Goal: Entertainment & Leisure: Consume media (video, audio)

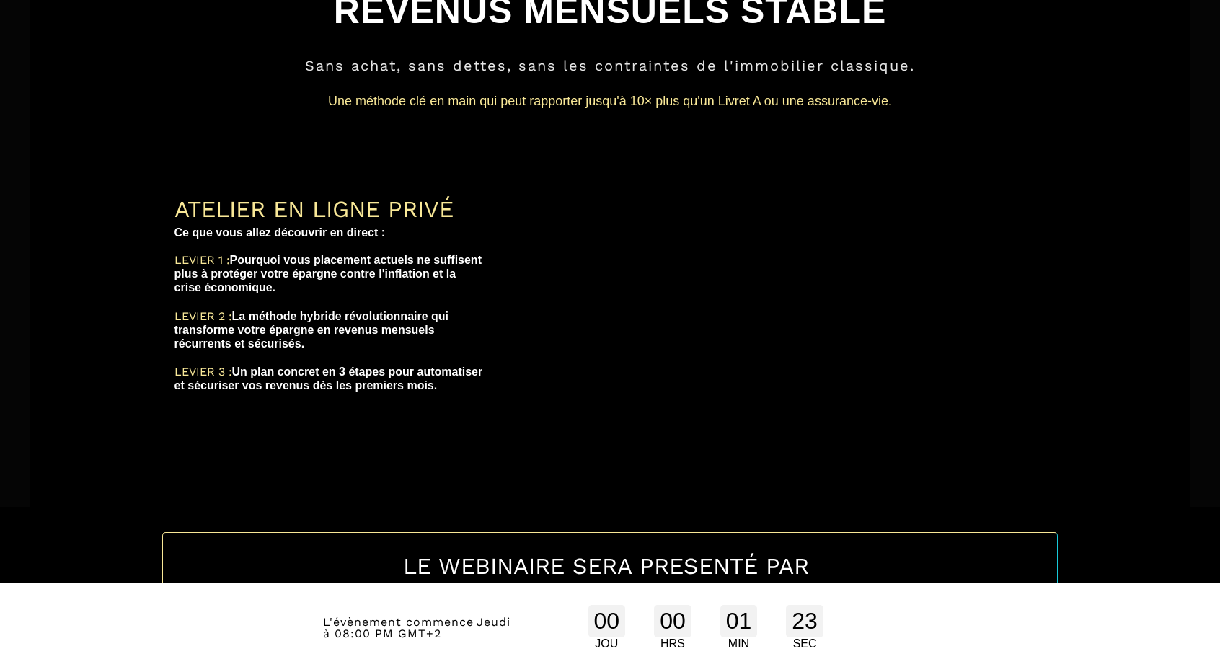
scroll to position [136, 0]
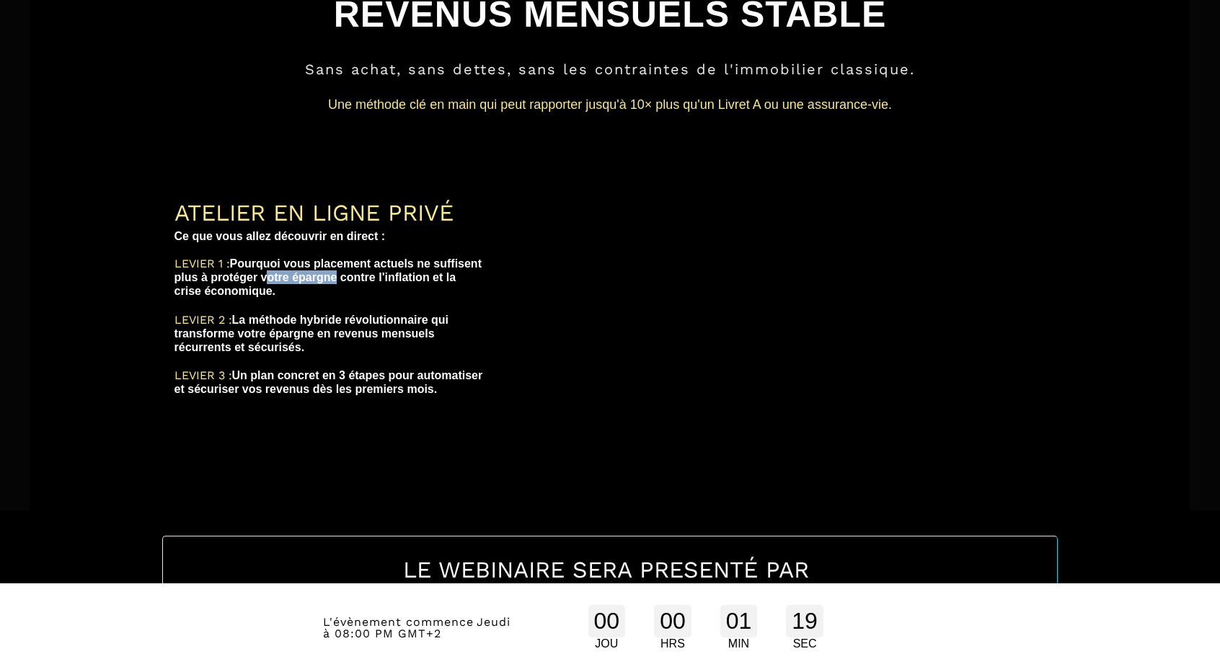
drag, startPoint x: 409, startPoint y: 280, endPoint x: 334, endPoint y: 278, distance: 74.3
click at [334, 278] on b "LEVIER 1 : Pourquoi vous placement actuels ne suffisent plus à protéger votre é…" at bounding box center [329, 277] width 311 height 40
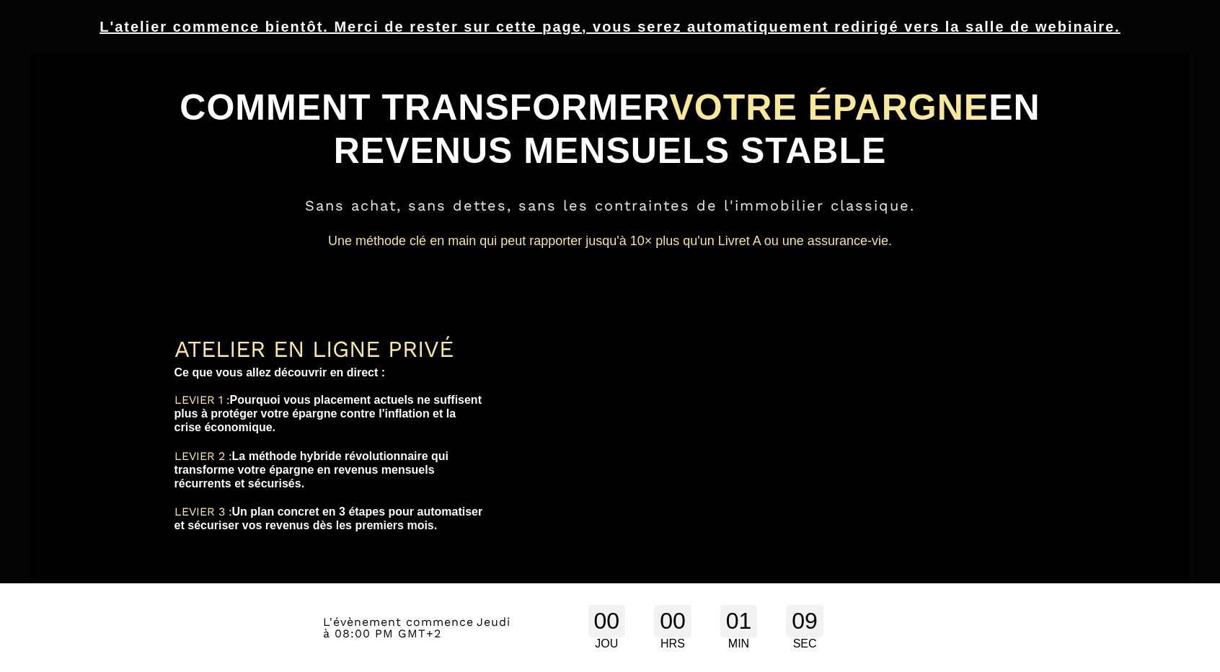
click at [562, 28] on u "L'atelier commence bientôt. Merci de rester sur cette page, vous serez automati…" at bounding box center [609, 27] width 1021 height 16
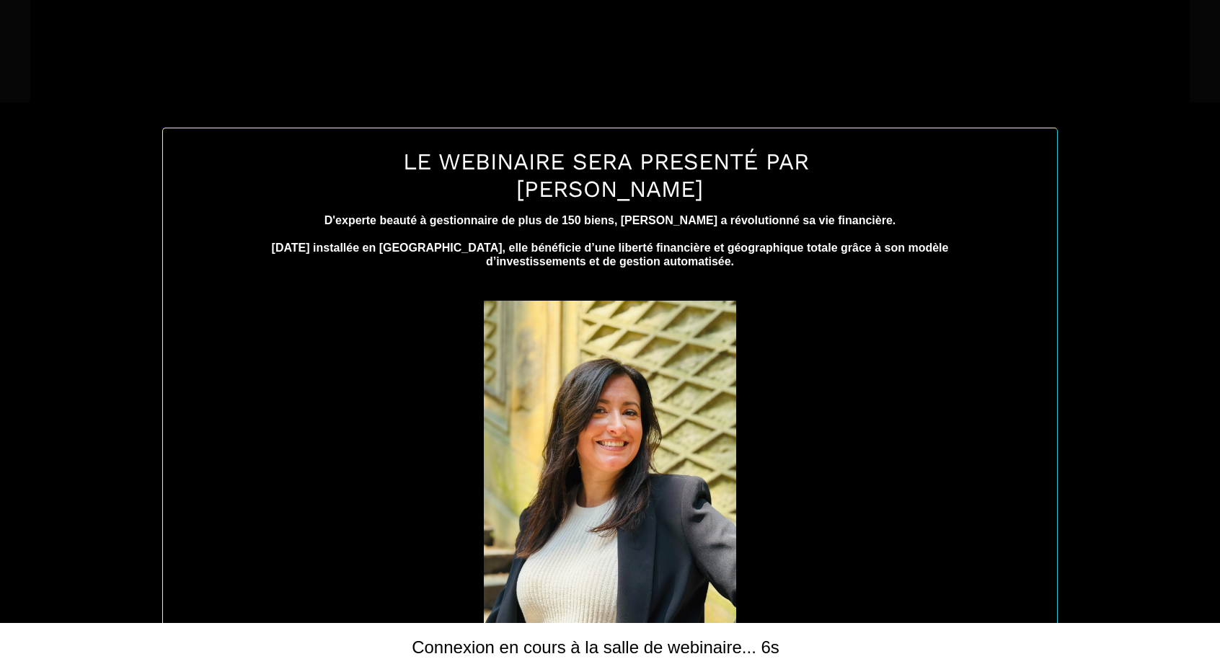
scroll to position [564, 0]
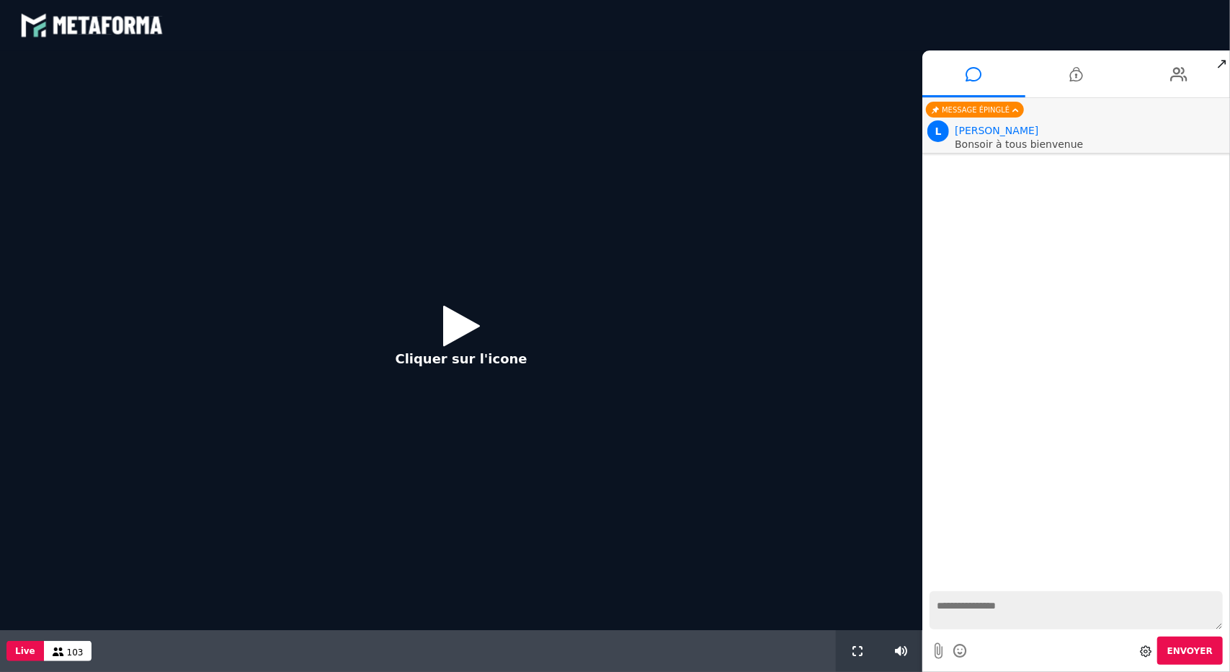
click at [467, 341] on icon at bounding box center [461, 325] width 37 height 47
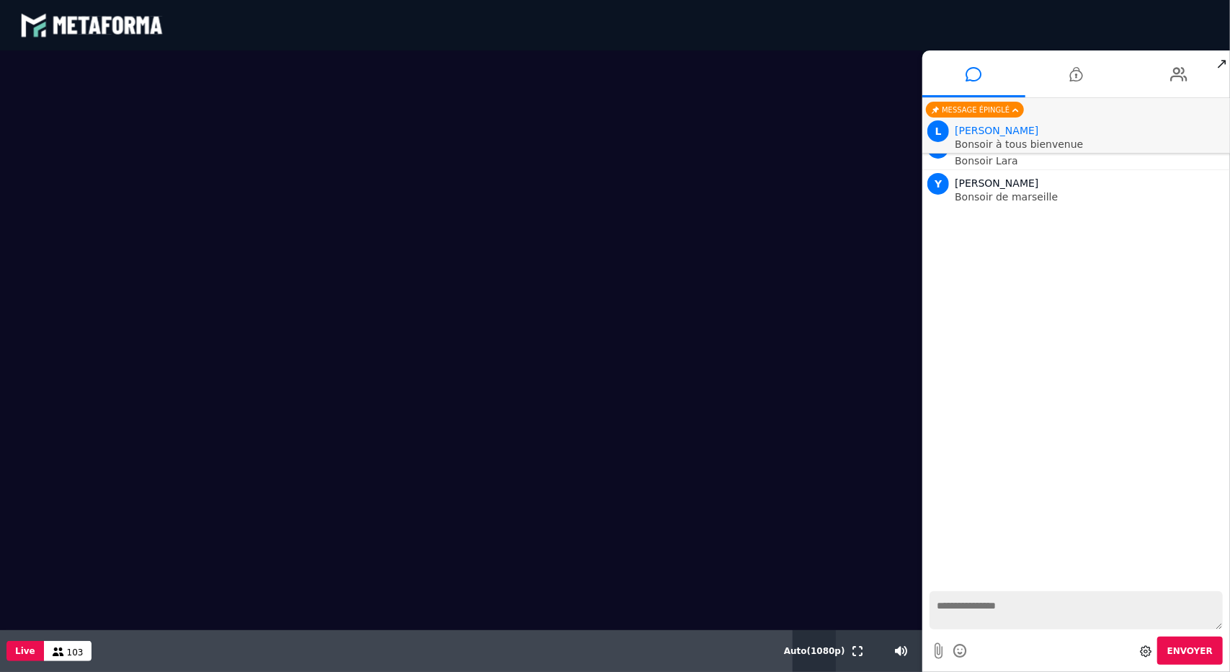
click at [813, 656] on span "Auto ( 1080 p)" at bounding box center [814, 651] width 61 height 10
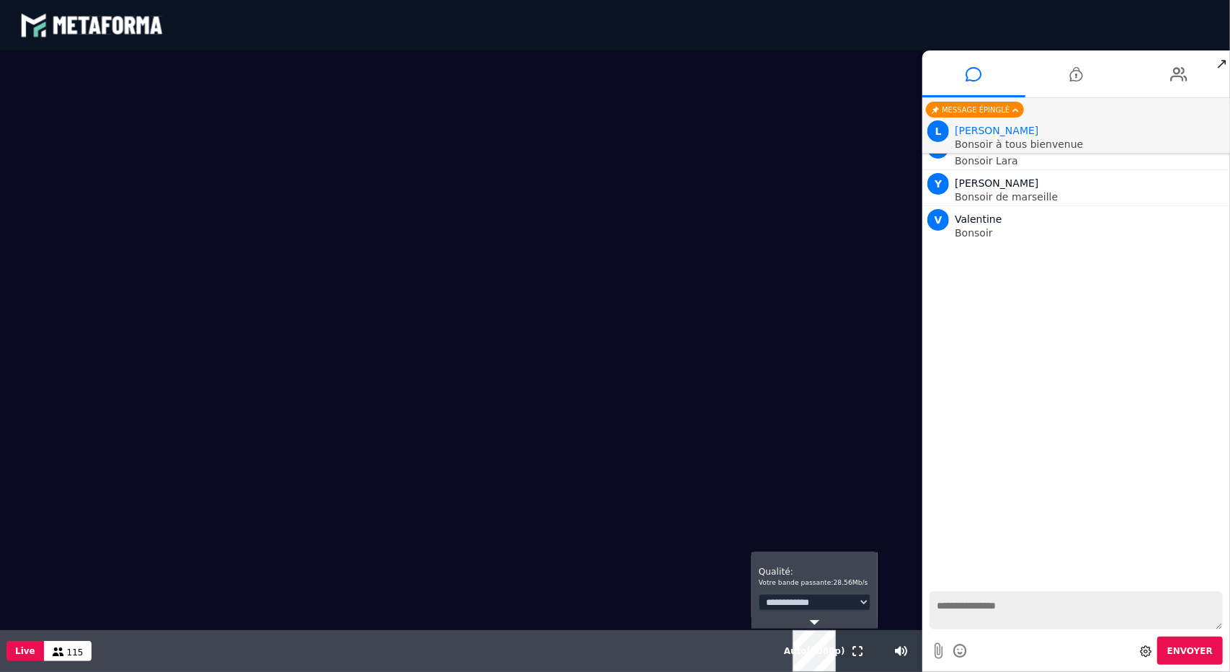
click at [843, 596] on select "**********" at bounding box center [815, 602] width 112 height 17
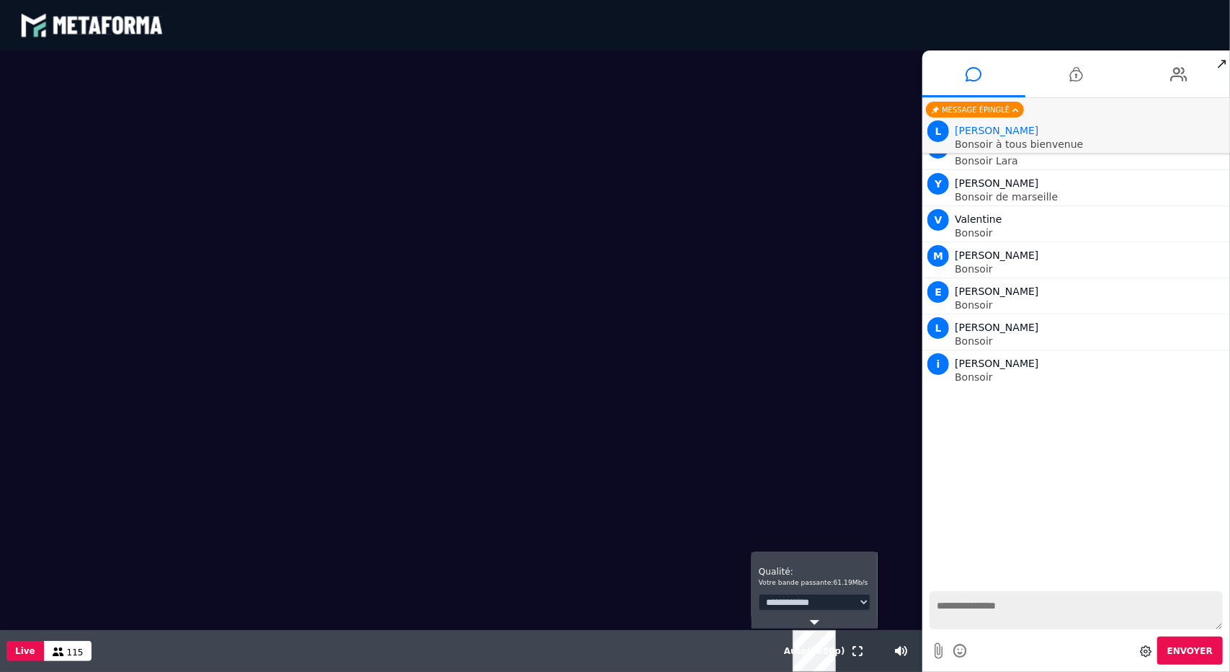
click at [825, 608] on select "**********" at bounding box center [815, 602] width 112 height 17
select select "*"
click at [759, 594] on select "**********" at bounding box center [815, 602] width 112 height 17
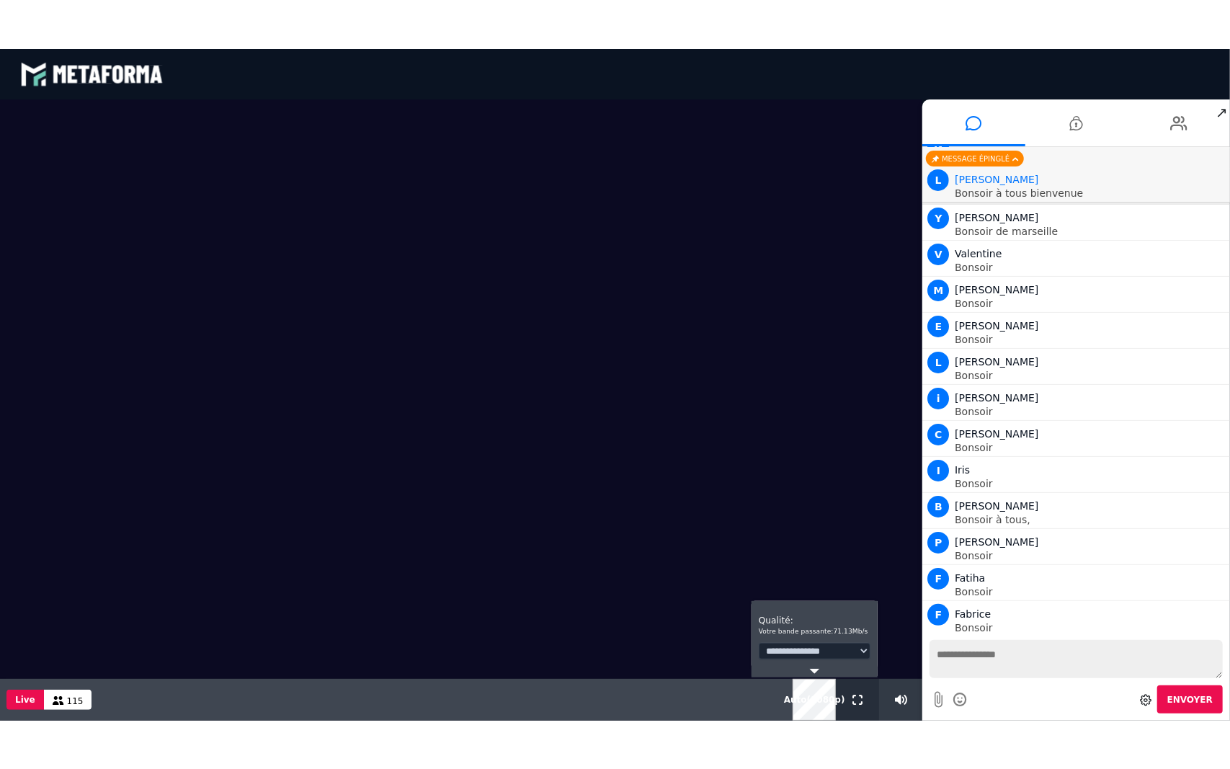
scroll to position [50, 0]
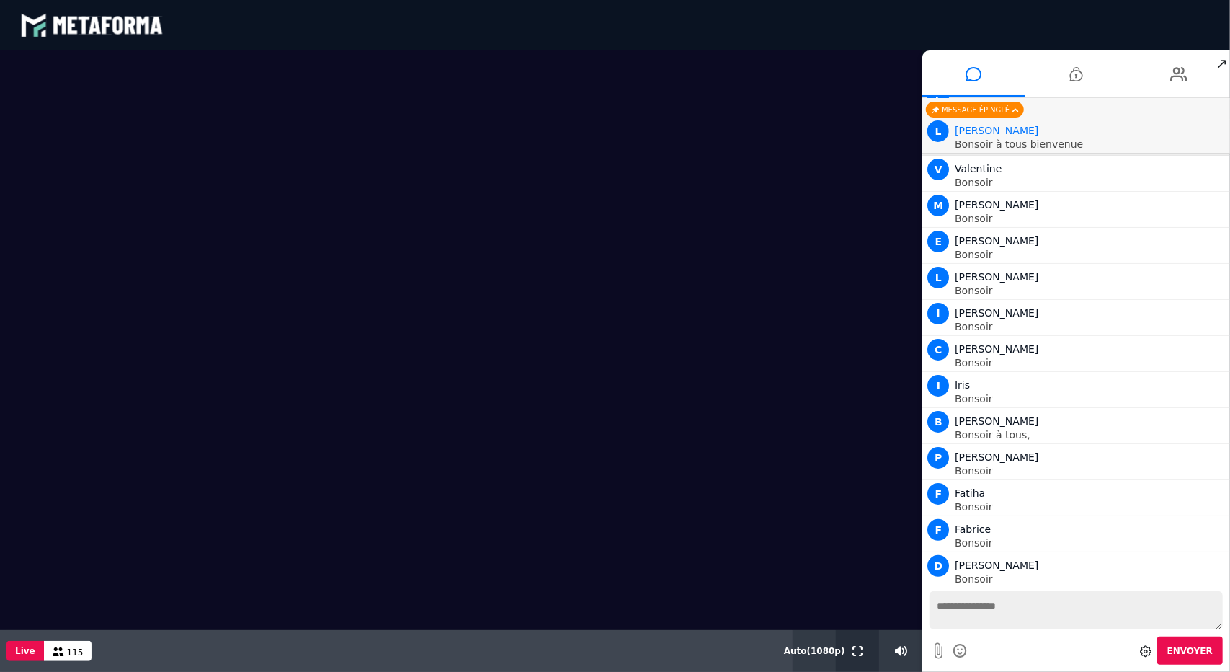
click at [866, 647] on button at bounding box center [858, 651] width 16 height 42
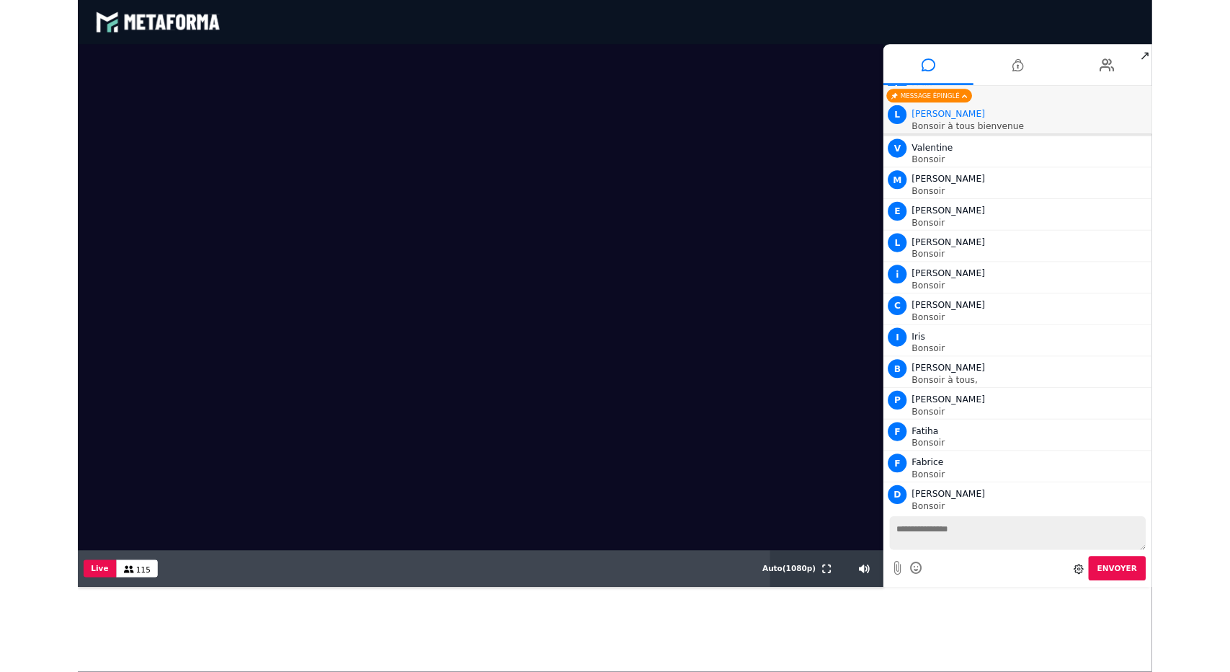
scroll to position [0, 0]
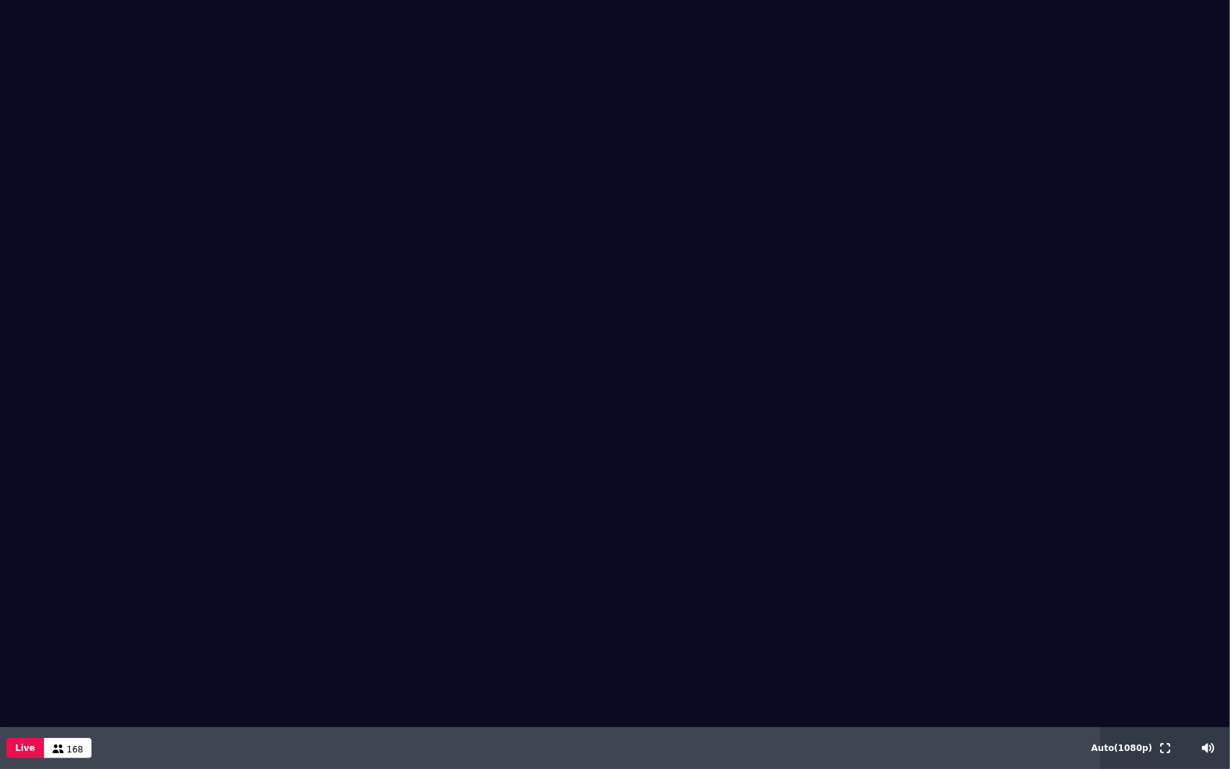
click at [1082, 551] on video at bounding box center [615, 363] width 1230 height 727
click at [55, 671] on icon at bounding box center [59, 749] width 12 height 9
click at [23, 671] on button "Live" at bounding box center [24, 748] width 37 height 20
click at [1163, 671] on icon at bounding box center [1165, 748] width 10 height 10
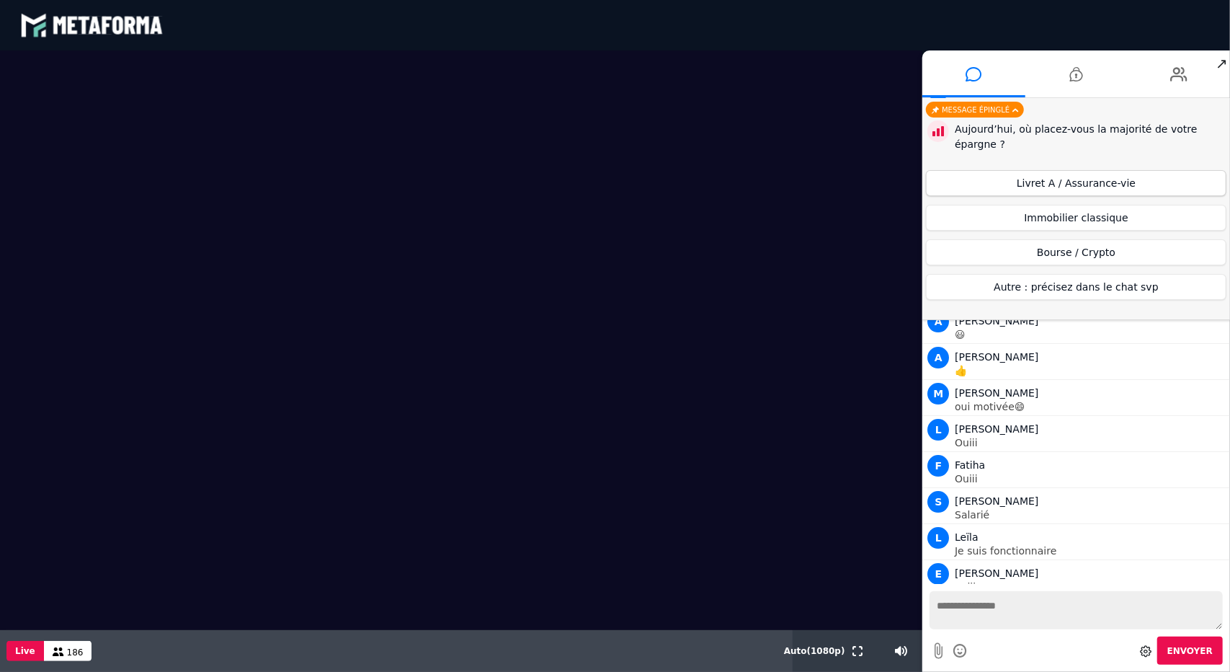
scroll to position [6886, 0]
click at [1121, 170] on button "Livret A / Assurance-vie" at bounding box center [1076, 183] width 301 height 26
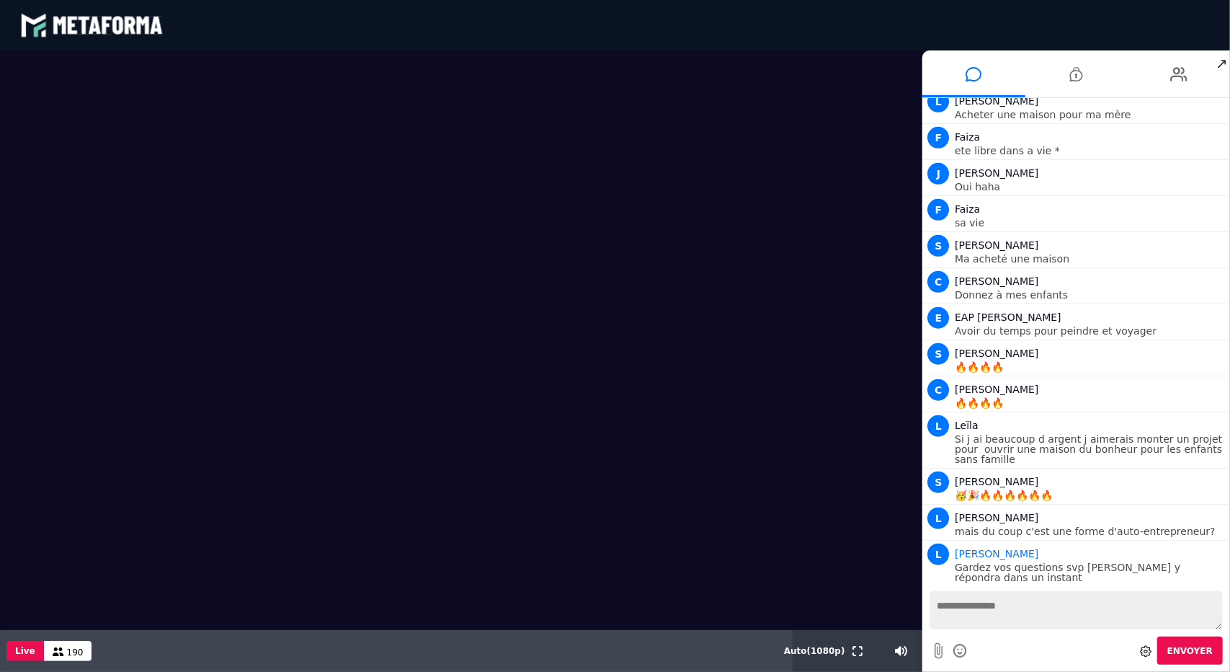
scroll to position [11749, 0]
